Goal: Find specific page/section: Find specific page/section

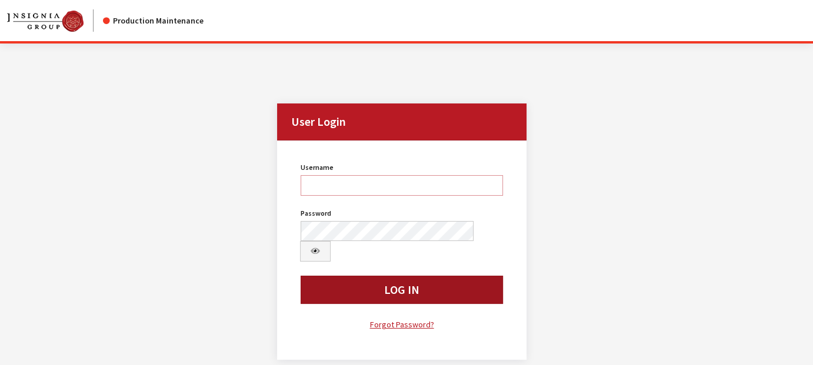
type input "rschmidt"
click at [406, 276] on button "Log In" at bounding box center [402, 290] width 202 height 28
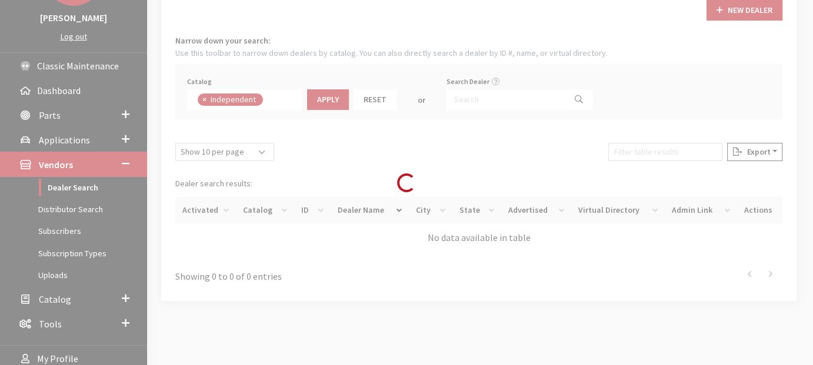
scroll to position [83, 0]
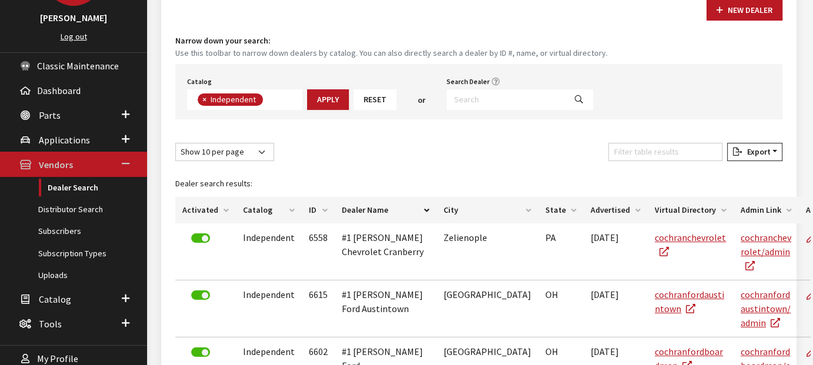
click at [69, 159] on span "Vendors" at bounding box center [56, 165] width 34 height 12
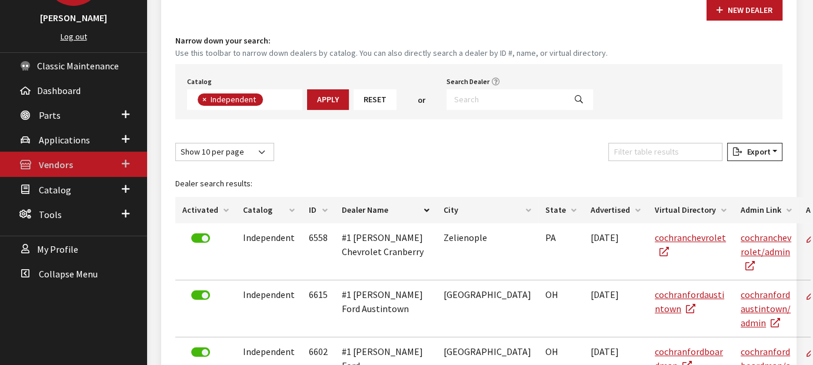
click at [69, 159] on span "Vendors" at bounding box center [56, 165] width 34 height 12
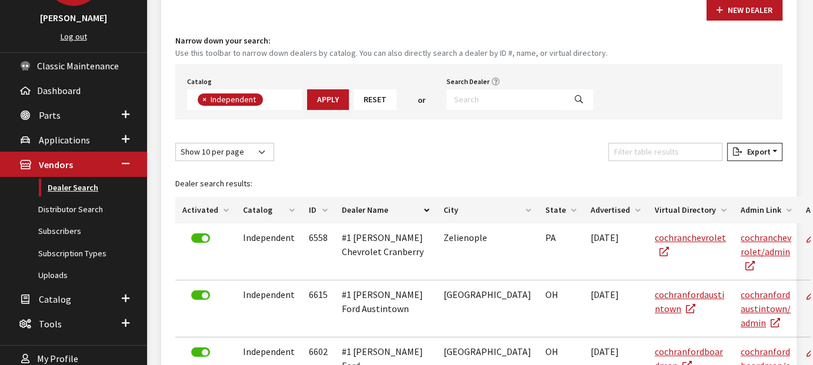
click at [68, 185] on link "Dealer Search" at bounding box center [73, 188] width 147 height 22
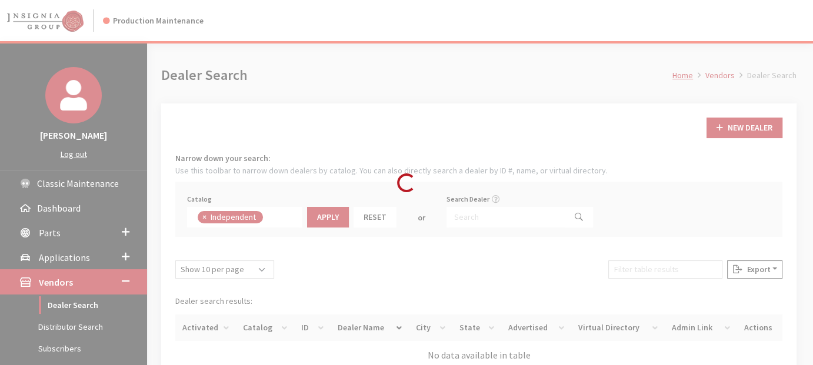
scroll to position [83, 0]
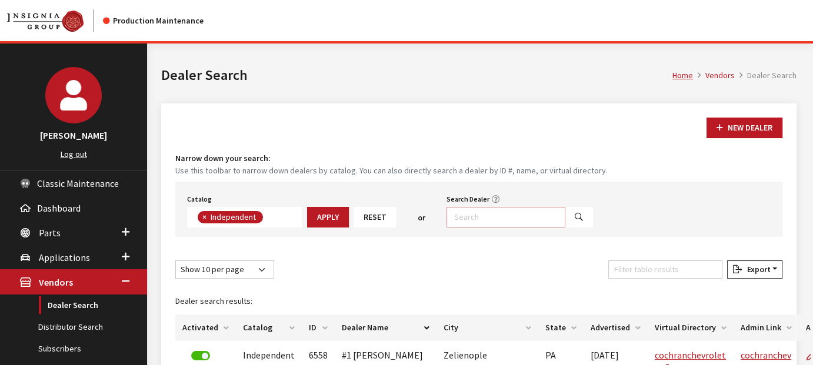
click at [472, 221] on input "Search Dealer" at bounding box center [505, 217] width 119 height 21
type input "[PERSON_NAME]"
click at [575, 221] on icon "Search" at bounding box center [579, 218] width 8 height 8
select select
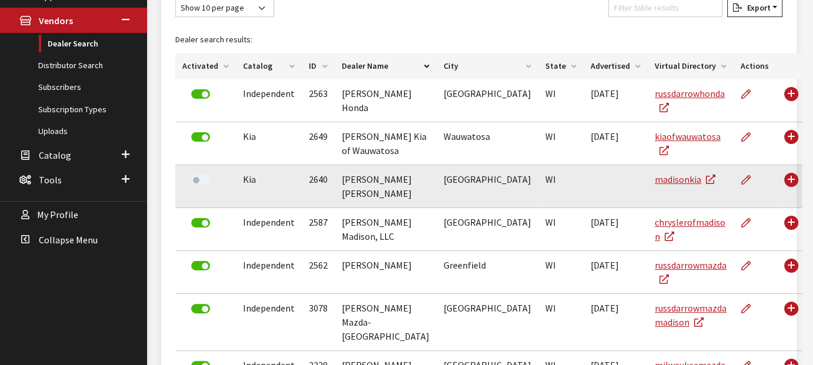
scroll to position [118, 0]
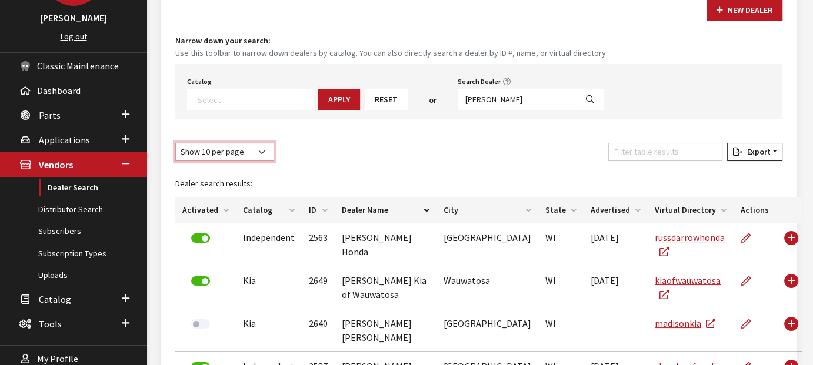
click at [224, 149] on select "Show 10 per page Show 25 per page Show 50 per page Show 100 per page Show 1000 …" at bounding box center [224, 152] width 99 height 18
select select "-1"
click at [175, 143] on select "Show 10 per page Show 25 per page Show 50 per page Show 100 per page Show 1000 …" at bounding box center [224, 152] width 99 height 18
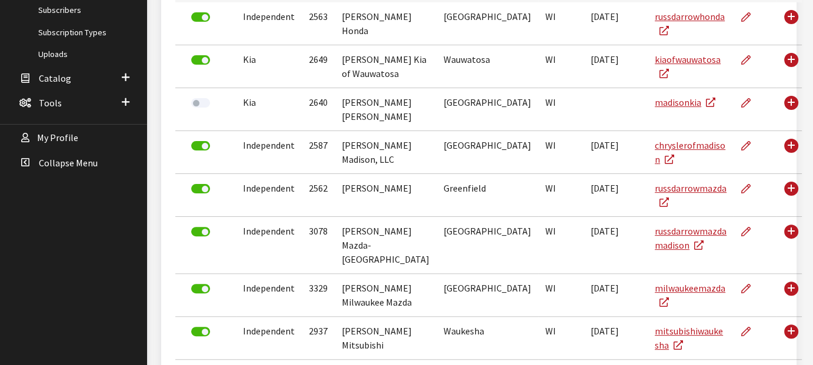
scroll to position [294, 0]
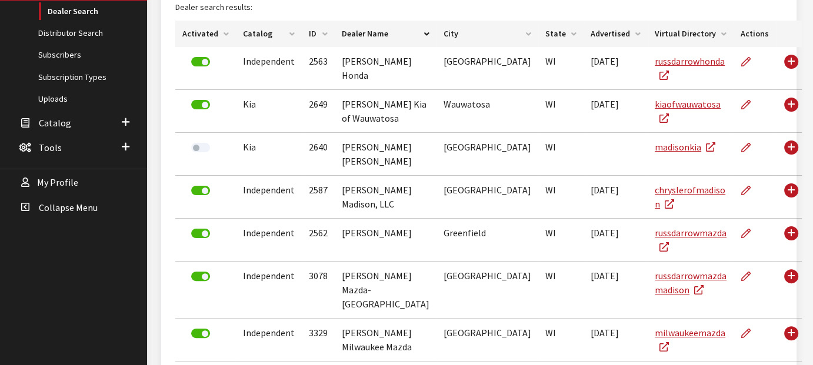
click at [495, 32] on th "City" at bounding box center [487, 34] width 102 height 26
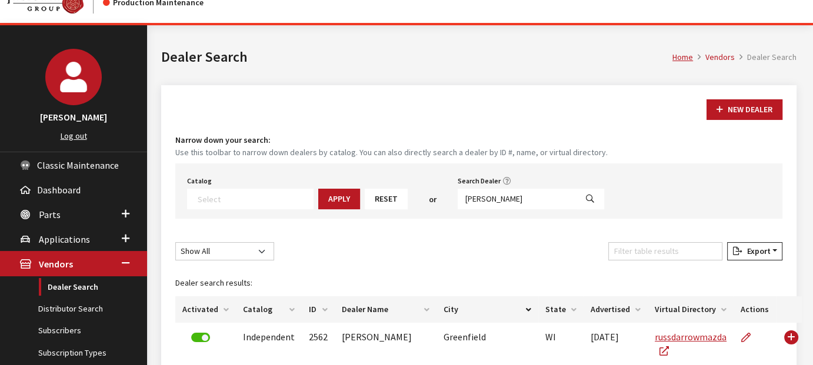
scroll to position [0, 0]
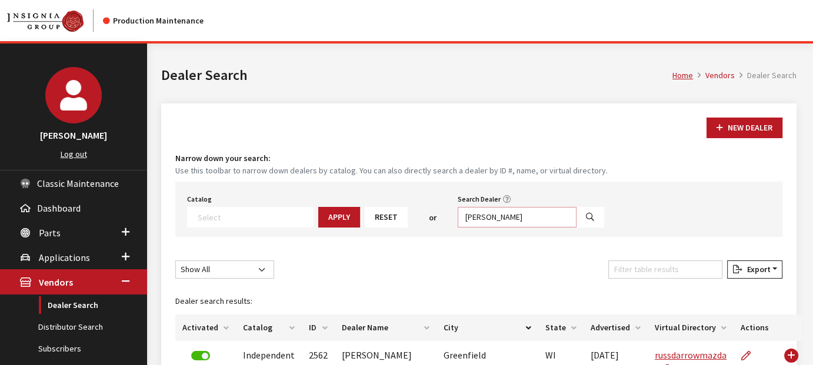
click at [511, 215] on input "RUSS DARROW" at bounding box center [517, 217] width 119 height 21
type input "R"
type input "WEST BEND"
click at [586, 221] on icon "Search" at bounding box center [590, 218] width 8 height 8
select select
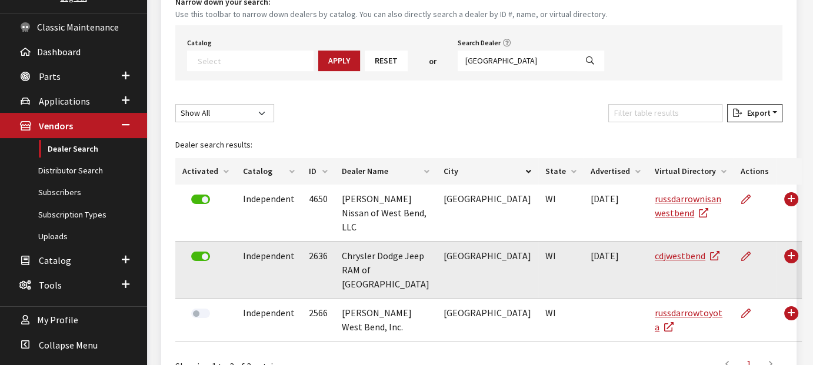
scroll to position [176, 0]
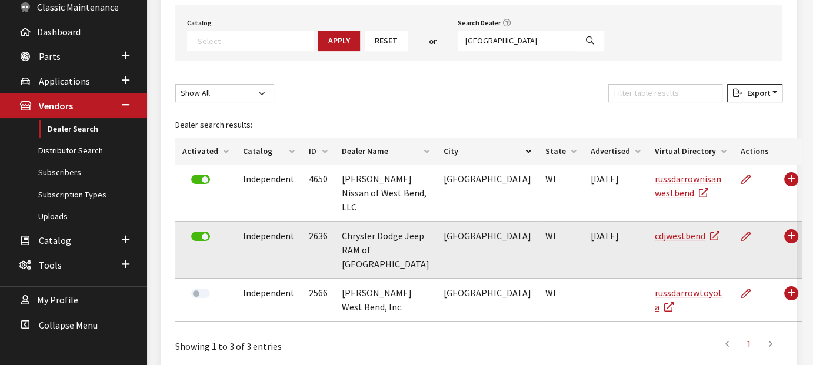
click at [406, 239] on td "Chrysler Dodge Jeep RAM of West Bend" at bounding box center [386, 250] width 102 height 57
drag, startPoint x: 406, startPoint y: 234, endPoint x: 327, endPoint y: 224, distance: 79.5
click at [327, 224] on tr "Independent 2636 Chrysler Dodge Jeep RAM of West Bend West Bend WI 11/18/2010 c…" at bounding box center [488, 250] width 626 height 57
copy tr "Chrysler Dodge Jeep RAM of West Bend"
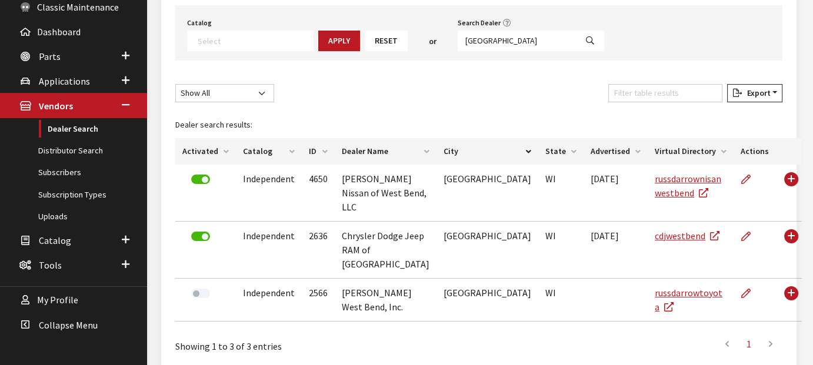
click at [580, 107] on div "Dealer search results: Activated Catalog ID Dealer Name City State Advertised V…" at bounding box center [478, 219] width 621 height 224
